Goal: Information Seeking & Learning: Learn about a topic

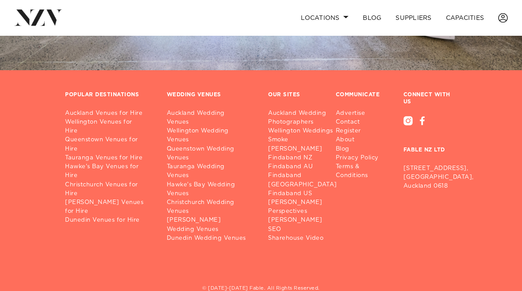
scroll to position [1171, 0]
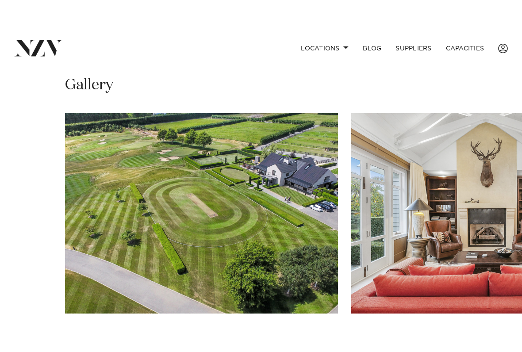
scroll to position [584, 0]
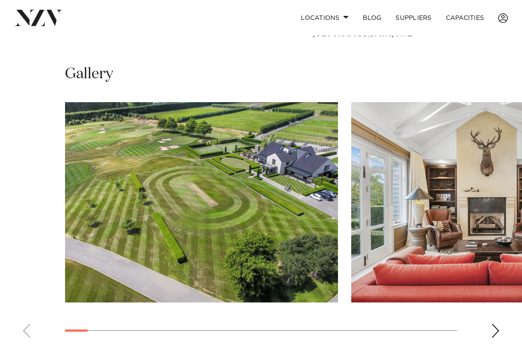
click at [86, 184] on img "1 / 24" at bounding box center [201, 202] width 273 height 200
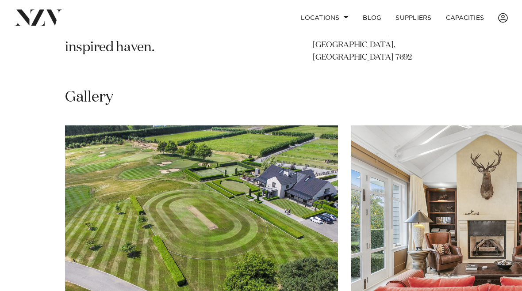
scroll to position [551, 0]
